Goal: Task Accomplishment & Management: Manage account settings

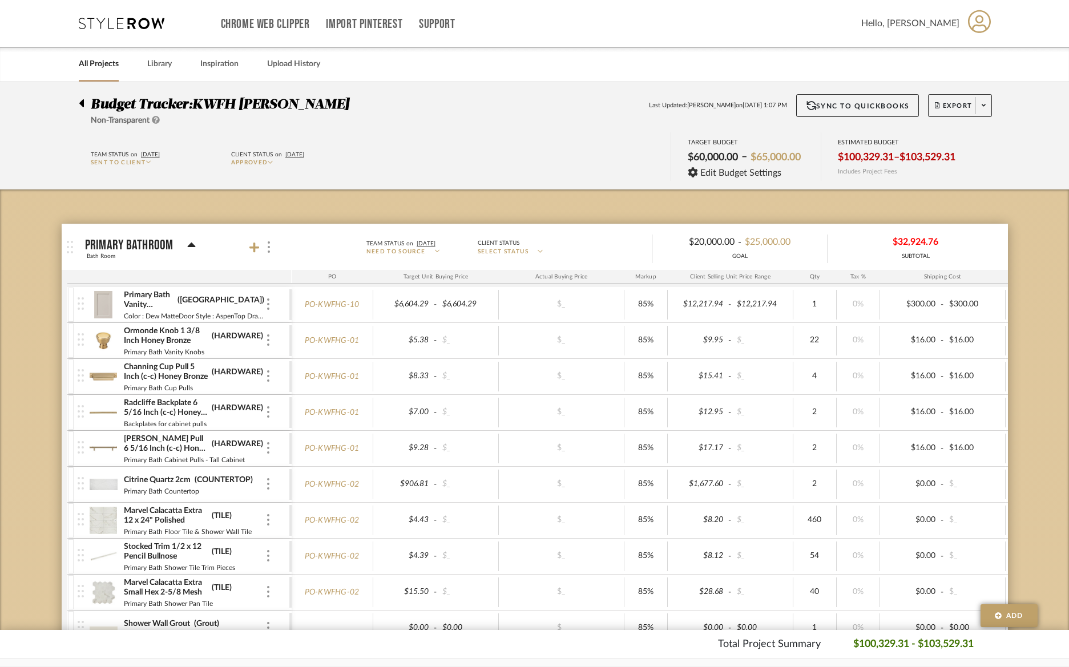
click at [111, 301] on img at bounding box center [104, 304] width 28 height 27
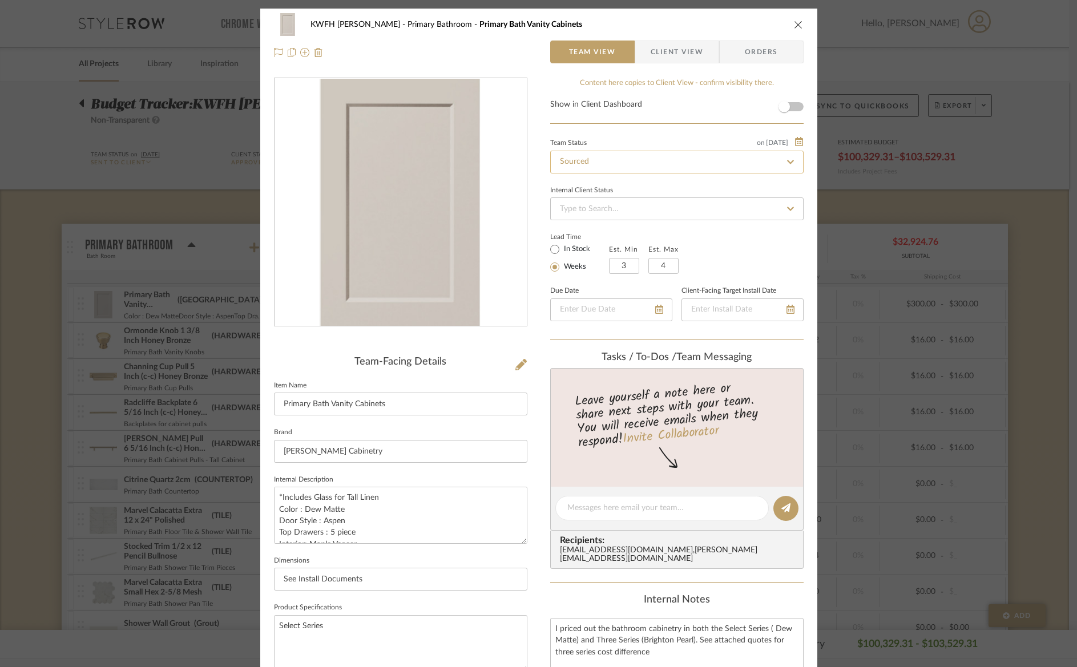
click at [640, 163] on input "Sourced" at bounding box center [676, 162] width 253 height 23
click at [787, 166] on fa-icon at bounding box center [790, 162] width 17 height 14
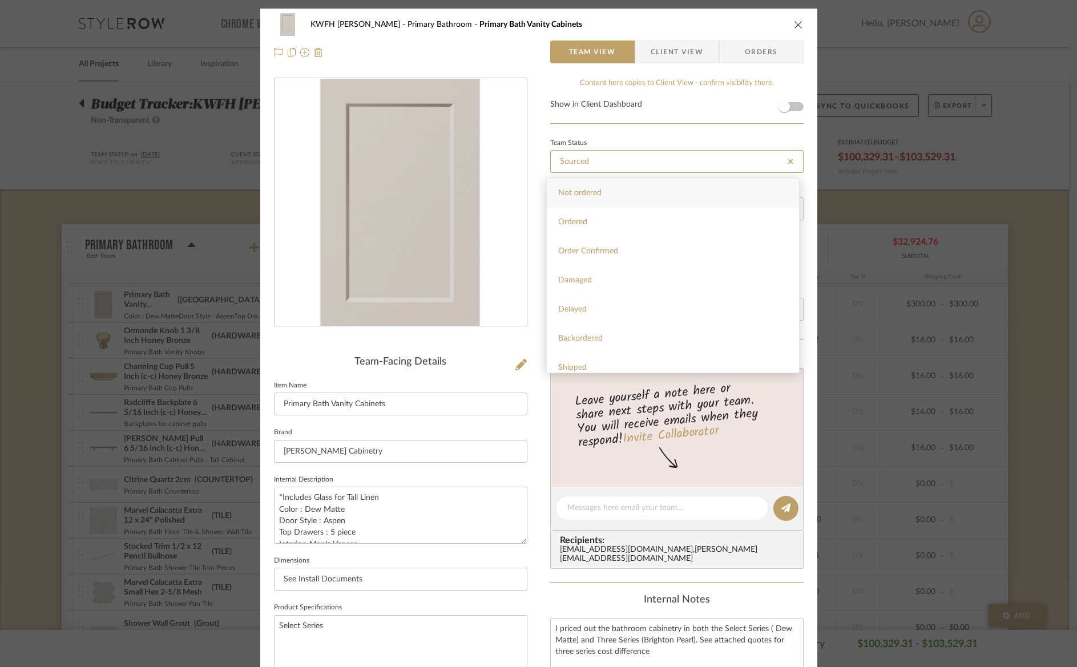
type input "[DATE]"
click at [579, 220] on span "Ordered" at bounding box center [572, 222] width 29 height 8
type input "[DATE]"
type input "Ordered"
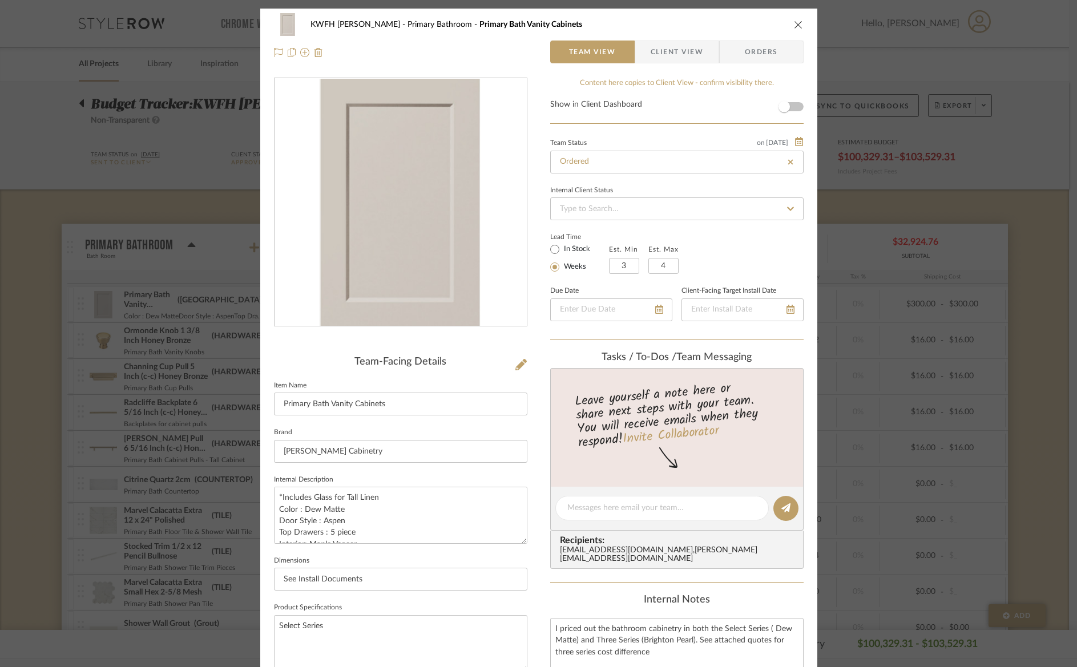
click at [740, 55] on span "Orders" at bounding box center [761, 52] width 58 height 23
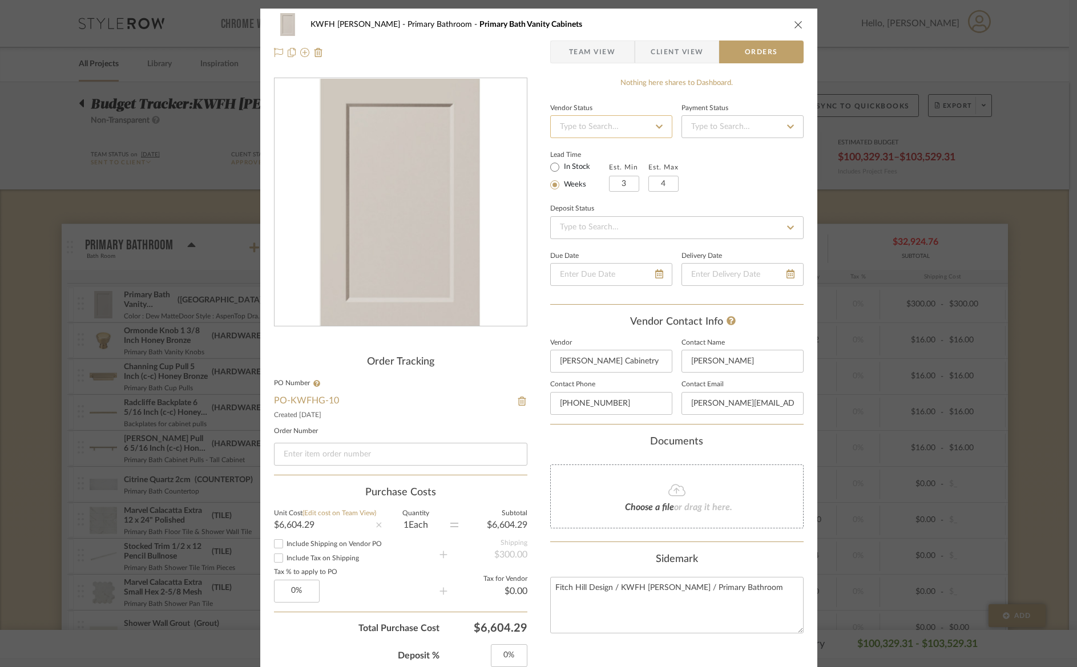
click at [595, 126] on input at bounding box center [611, 126] width 122 height 23
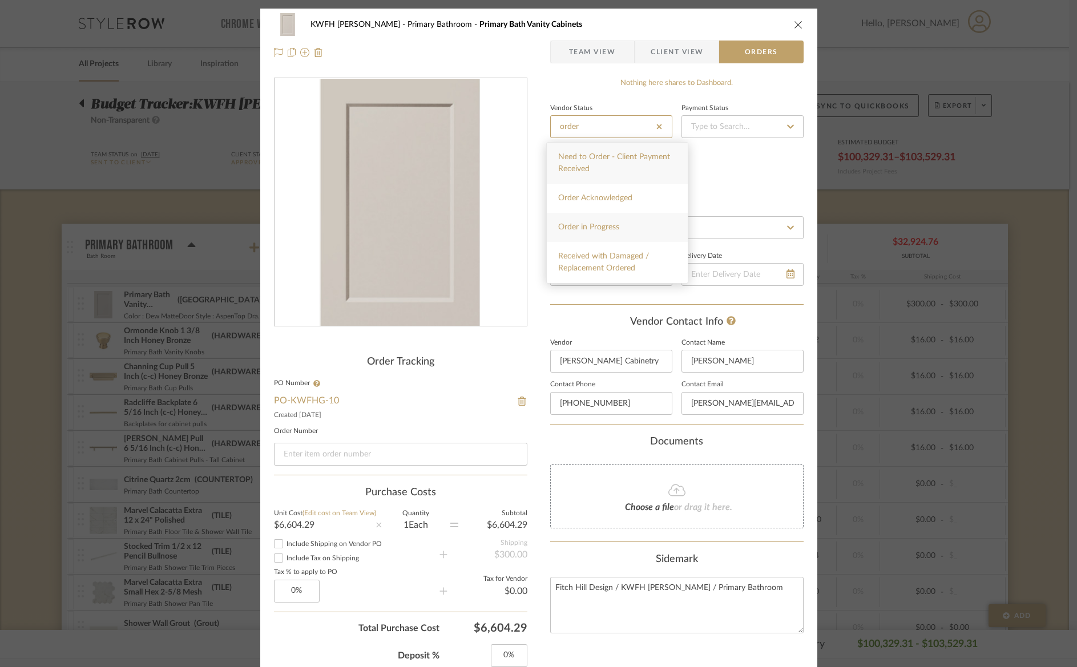
type input "order"
click at [602, 228] on span "Order in Progress" at bounding box center [588, 227] width 61 height 8
type input "[DATE]"
type input "Order in Progress"
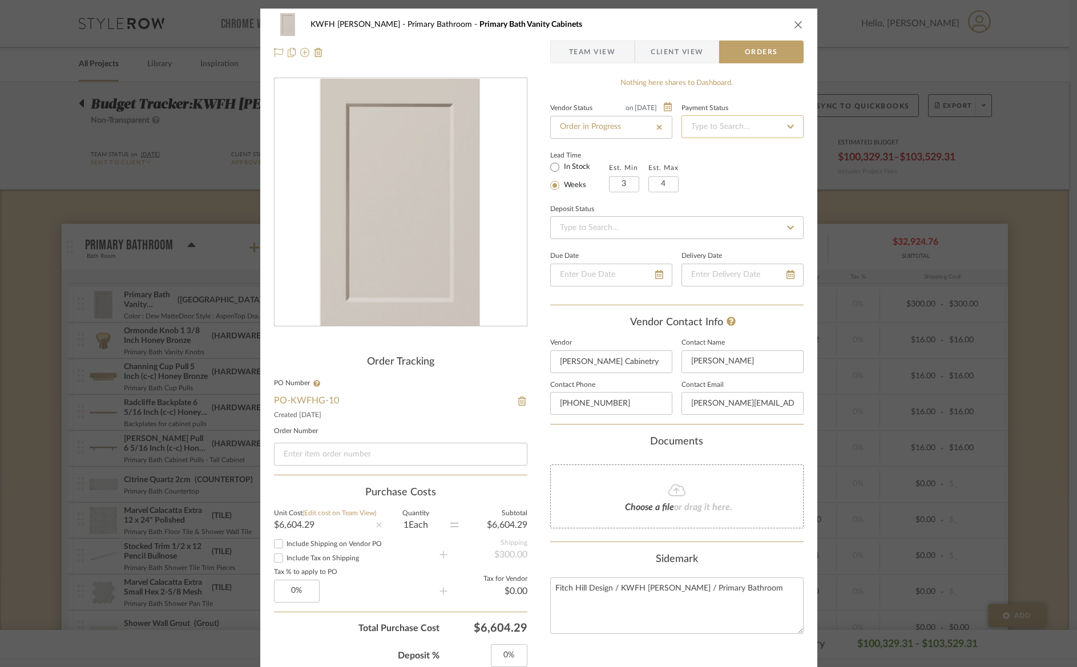
click at [705, 126] on input at bounding box center [742, 126] width 122 height 23
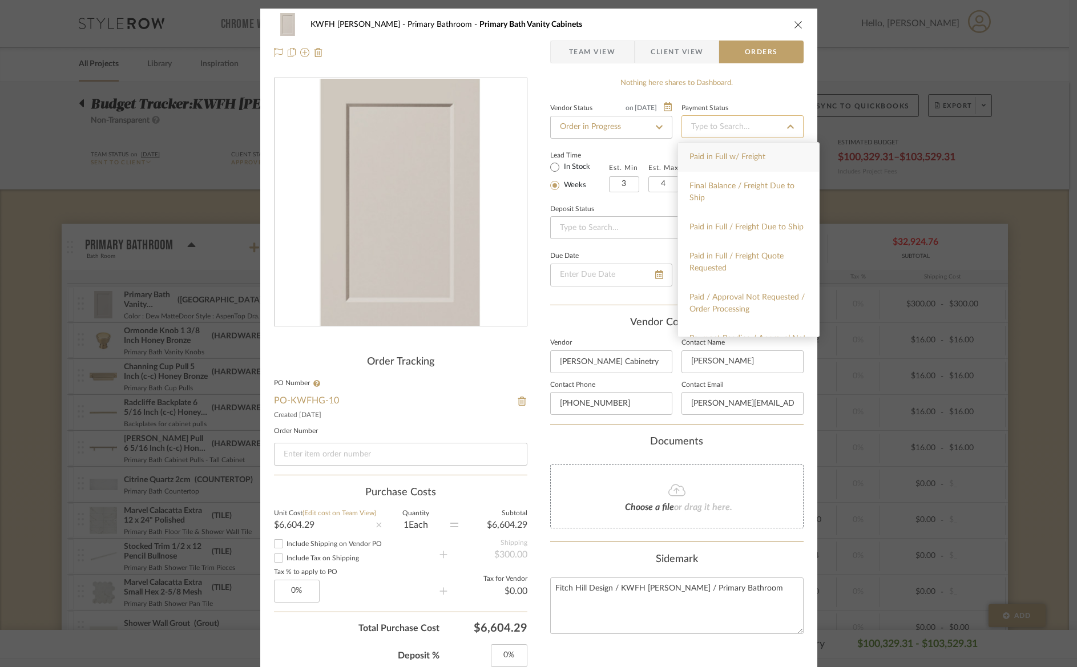
click at [704, 124] on input at bounding box center [742, 126] width 122 height 23
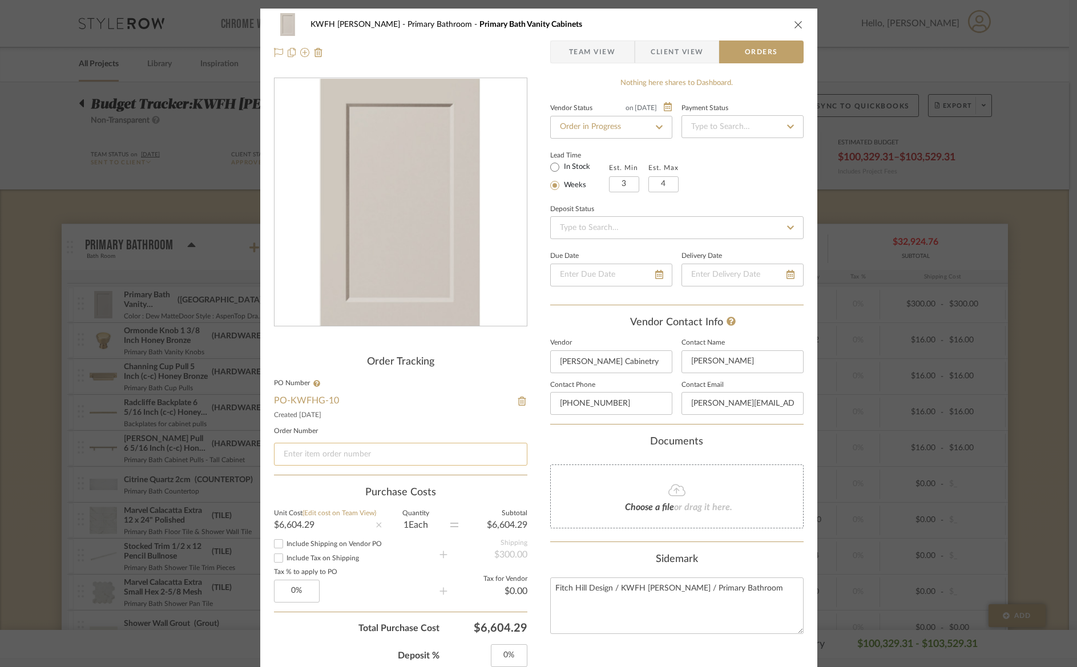
click at [387, 454] on input at bounding box center [400, 454] width 253 height 23
paste input "429655"
type input "429655"
click at [1040, 267] on div "KWFH [PERSON_NAME] Primary Bathroom Primary Bath Vanity Cabinets Team View Clie…" at bounding box center [538, 333] width 1077 height 667
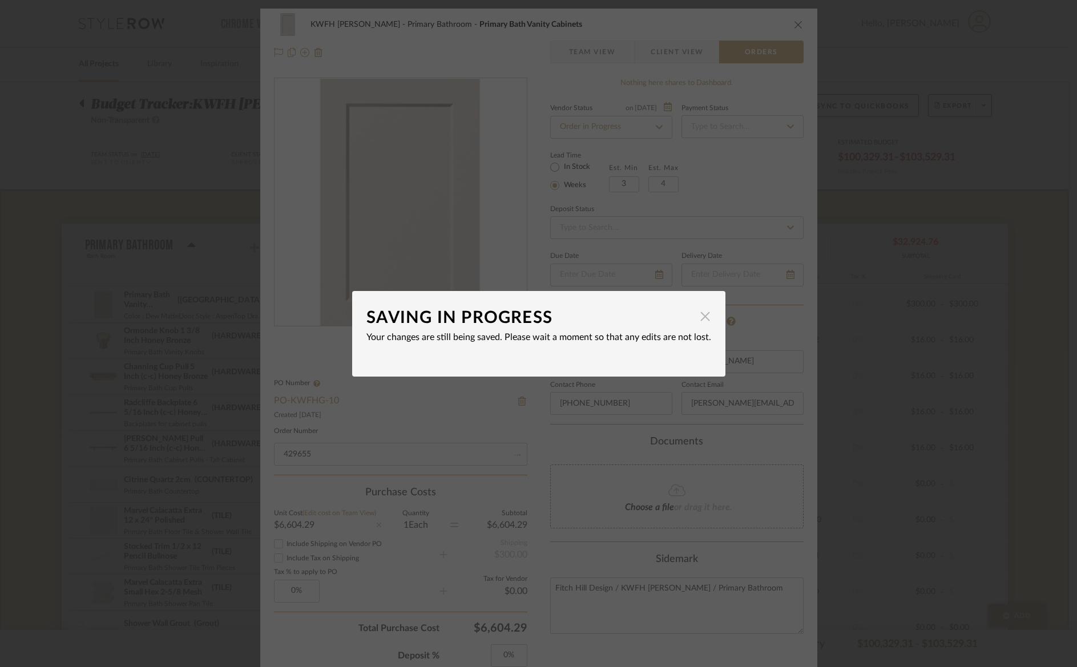
click at [701, 317] on span "button" at bounding box center [705, 316] width 23 height 23
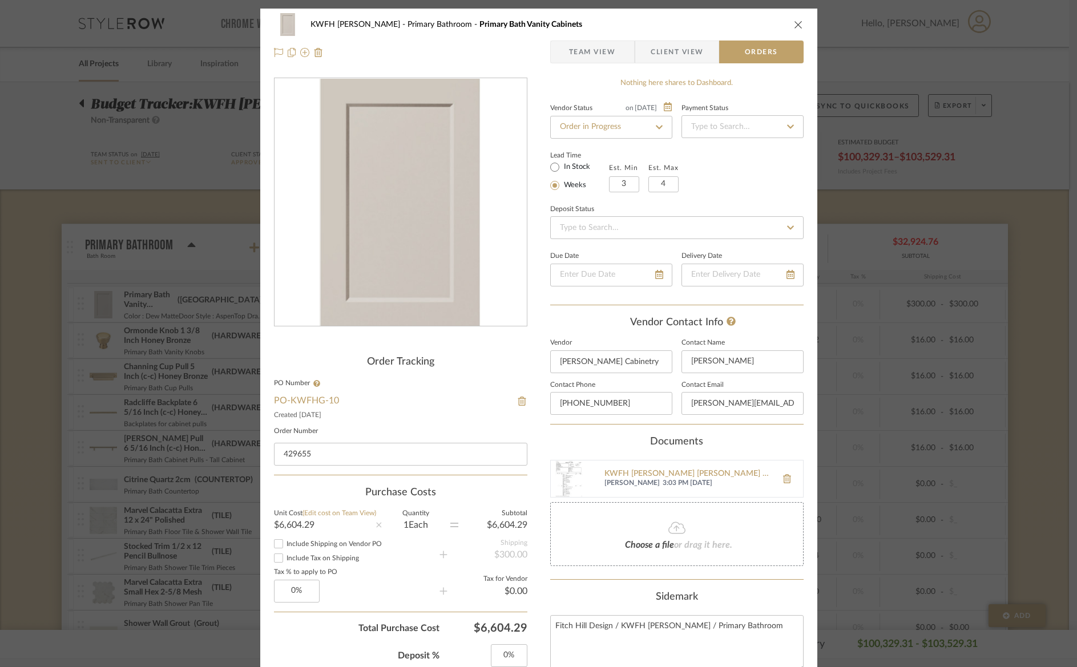
click at [794, 26] on icon "close" at bounding box center [798, 24] width 9 height 9
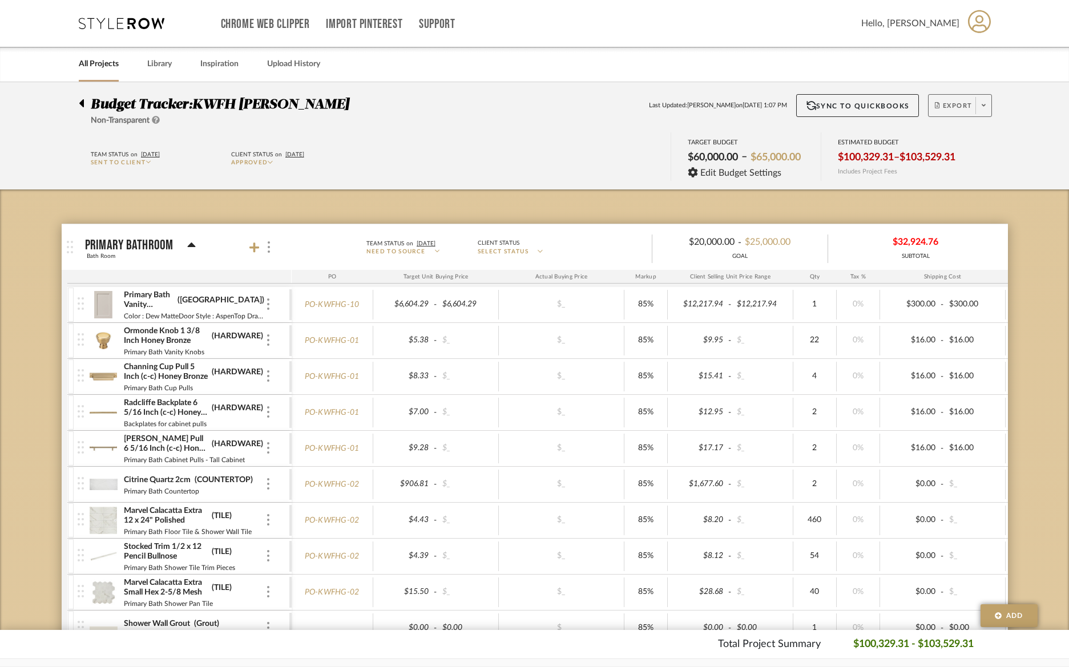
click at [985, 107] on span at bounding box center [983, 105] width 16 height 17
click at [968, 159] on button "Export Excel" at bounding box center [980, 165] width 108 height 27
